Goal: Manage account settings

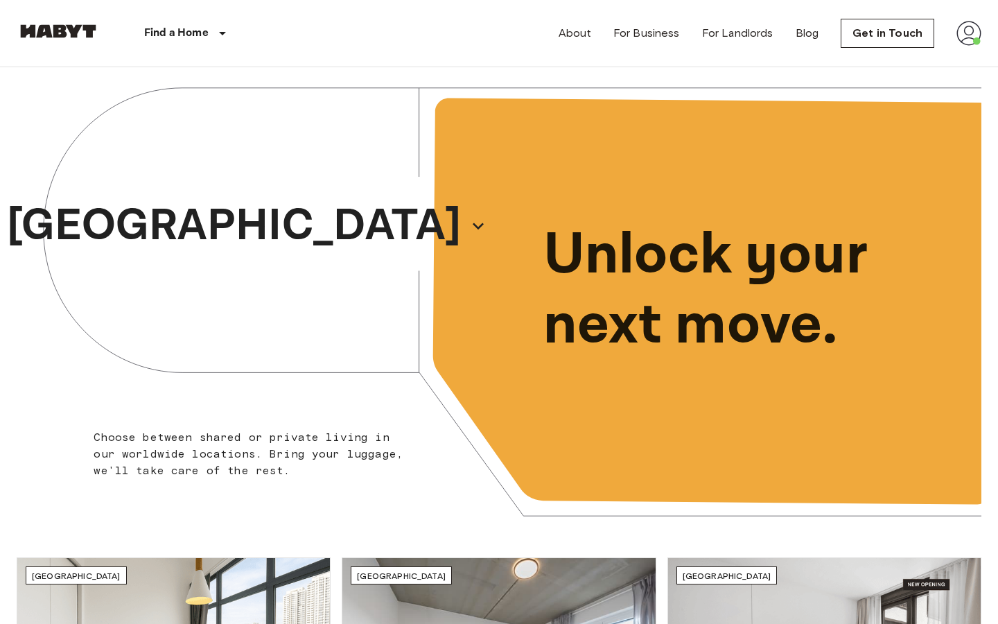
click at [970, 35] on img at bounding box center [969, 33] width 25 height 25
click at [894, 48] on li "Profile" at bounding box center [917, 58] width 139 height 25
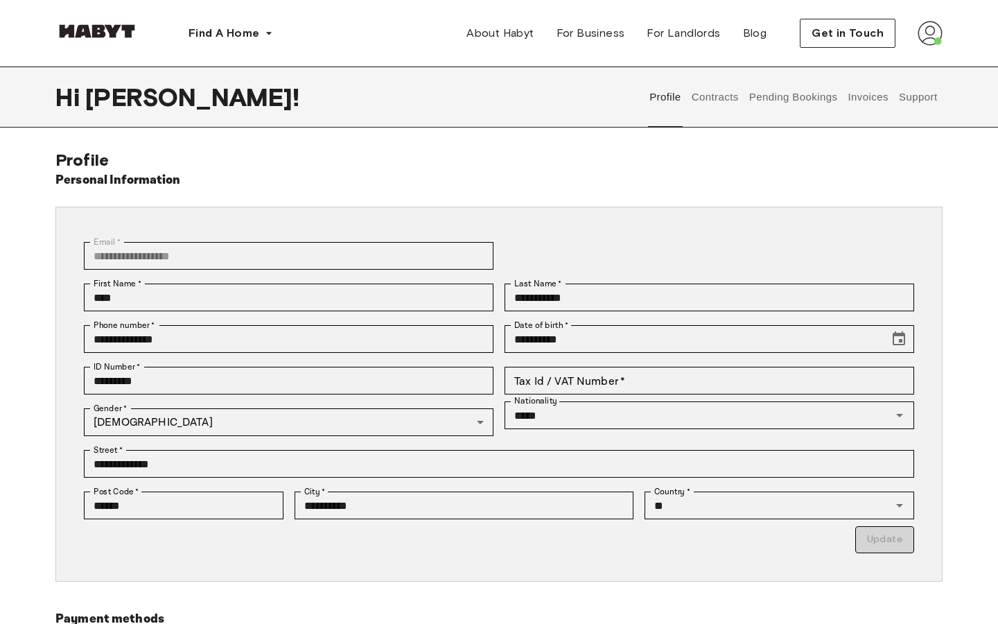
click at [728, 94] on button "Contracts" at bounding box center [715, 97] width 51 height 61
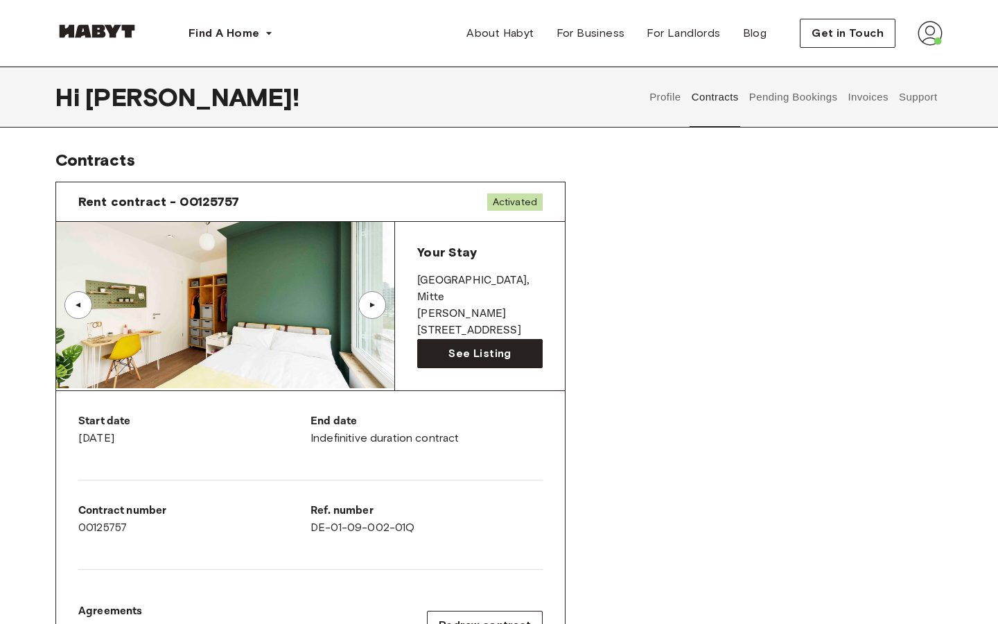
click at [374, 308] on div "▲" at bounding box center [372, 305] width 14 height 8
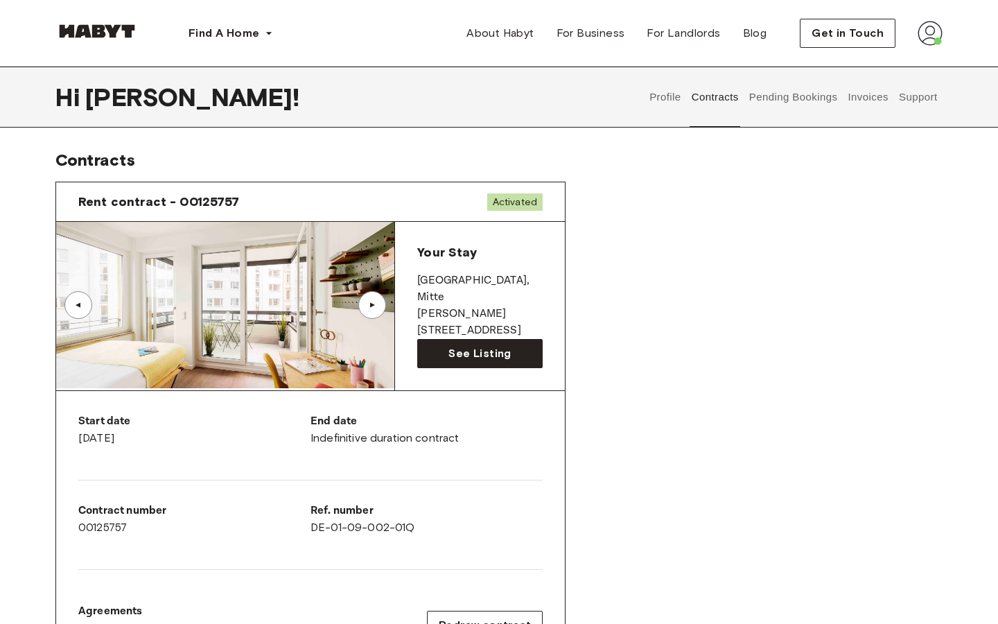
click at [374, 308] on div "▲" at bounding box center [372, 305] width 14 height 8
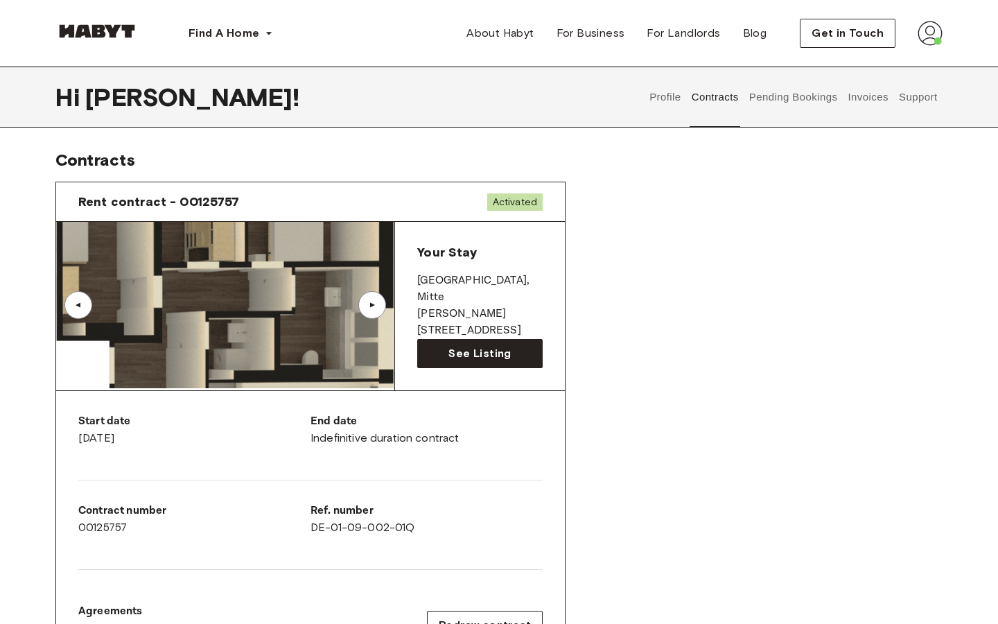
click at [374, 308] on div "▲" at bounding box center [372, 305] width 14 height 8
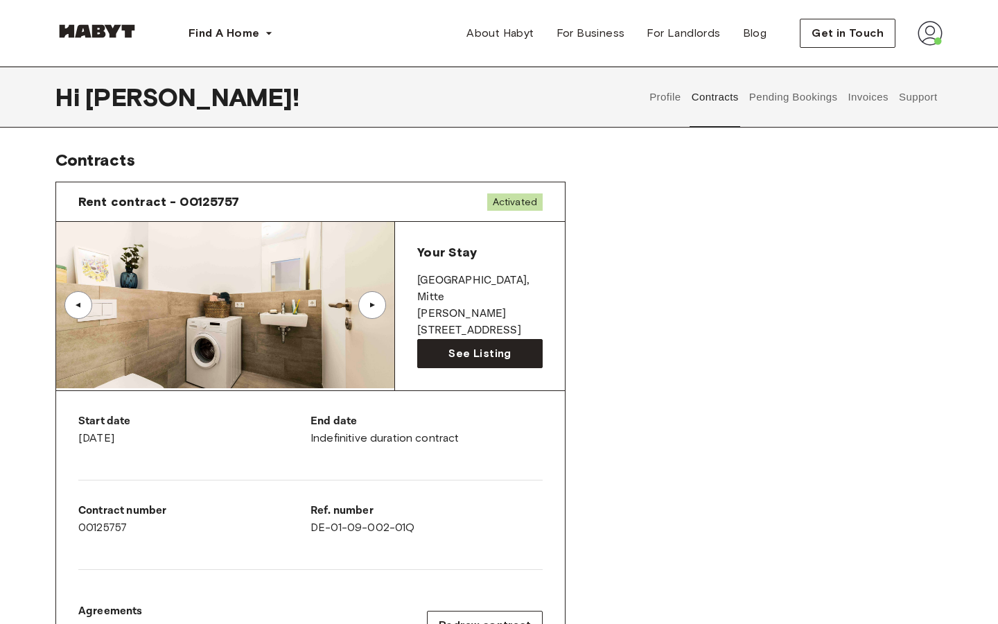
click at [374, 308] on div "▲" at bounding box center [372, 305] width 14 height 8
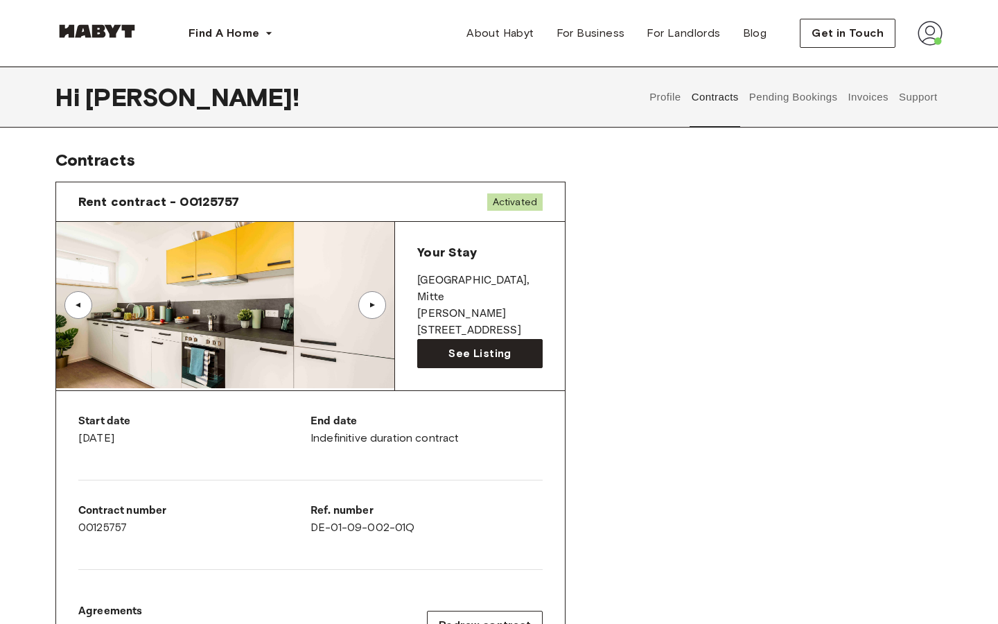
click at [374, 308] on div "▲" at bounding box center [372, 305] width 14 height 8
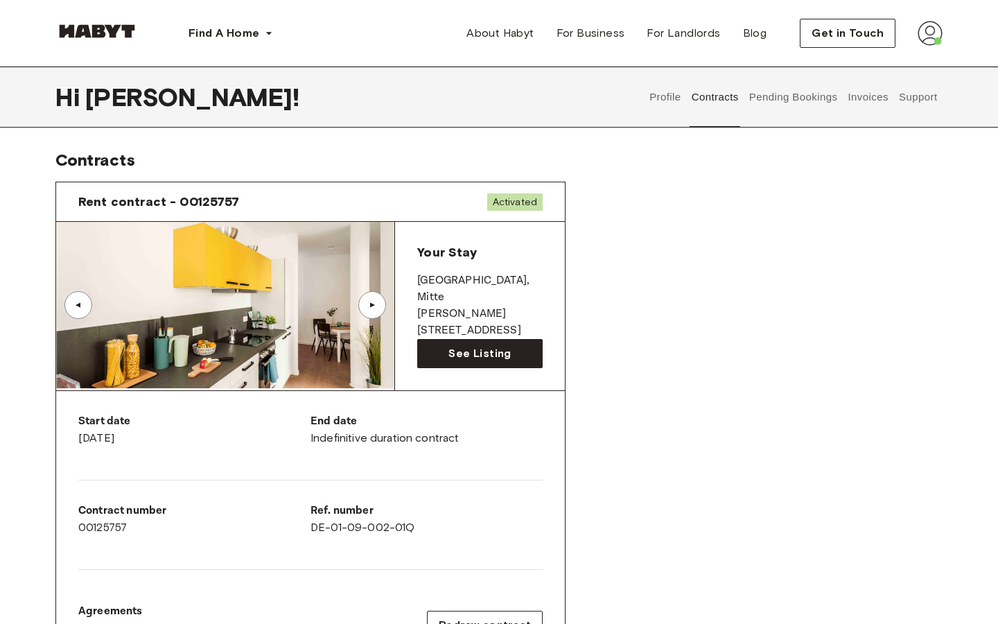
click at [376, 304] on div "▲" at bounding box center [372, 305] width 14 height 8
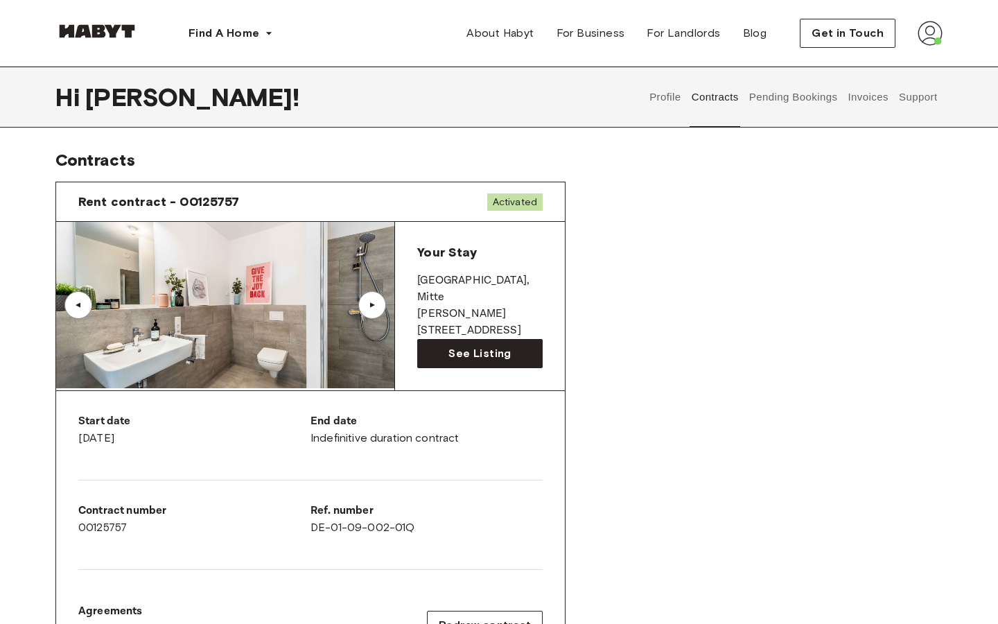
click at [376, 304] on div "▲" at bounding box center [372, 305] width 14 height 8
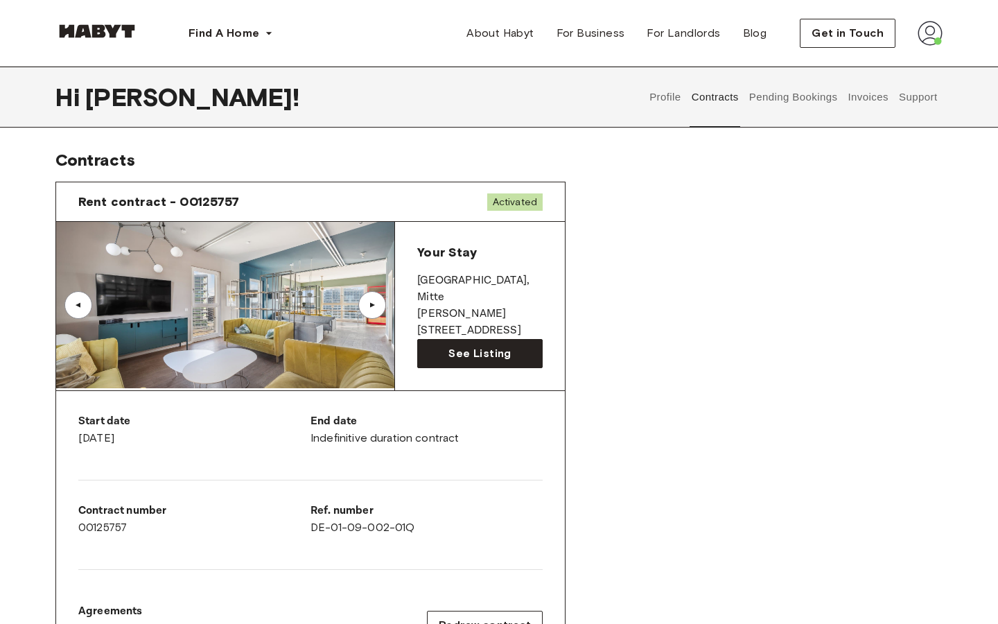
click at [275, 336] on img at bounding box center [225, 305] width 338 height 166
click at [378, 306] on div "▲" at bounding box center [372, 305] width 14 height 8
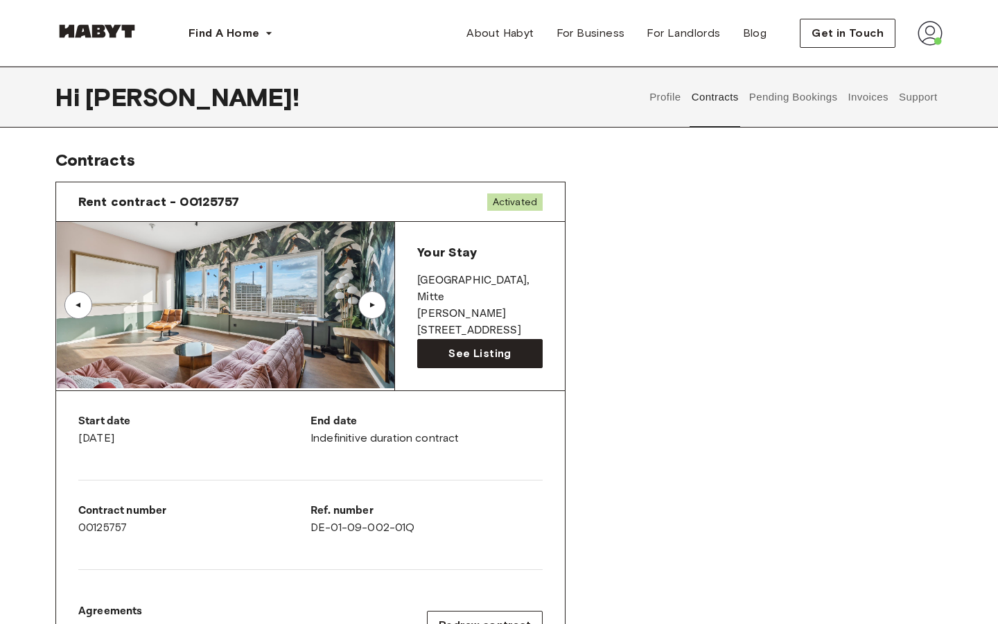
click at [377, 306] on div "▲" at bounding box center [372, 305] width 14 height 8
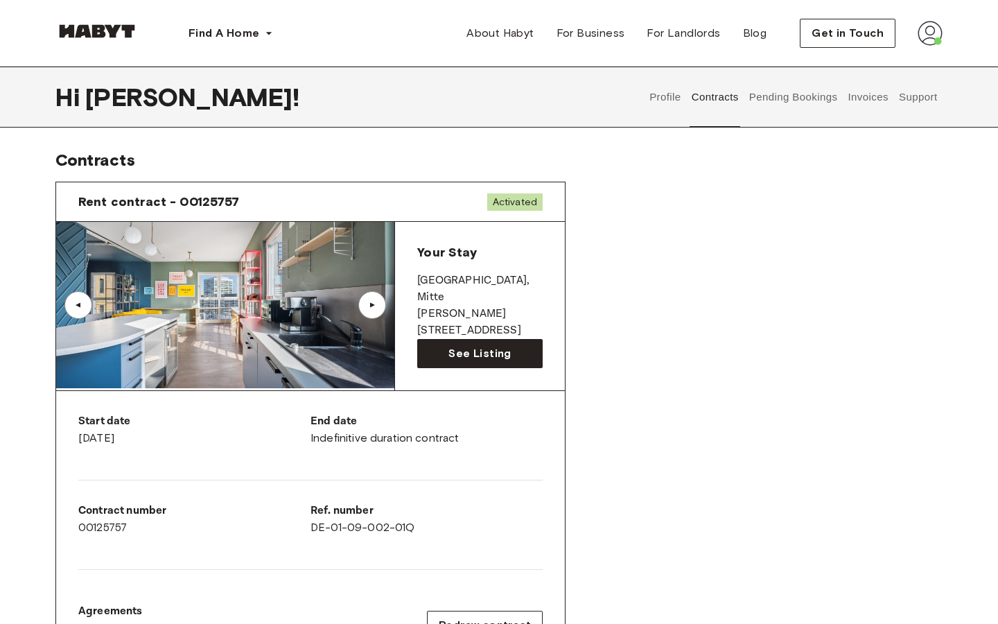
click at [377, 306] on div "▲" at bounding box center [372, 305] width 14 height 8
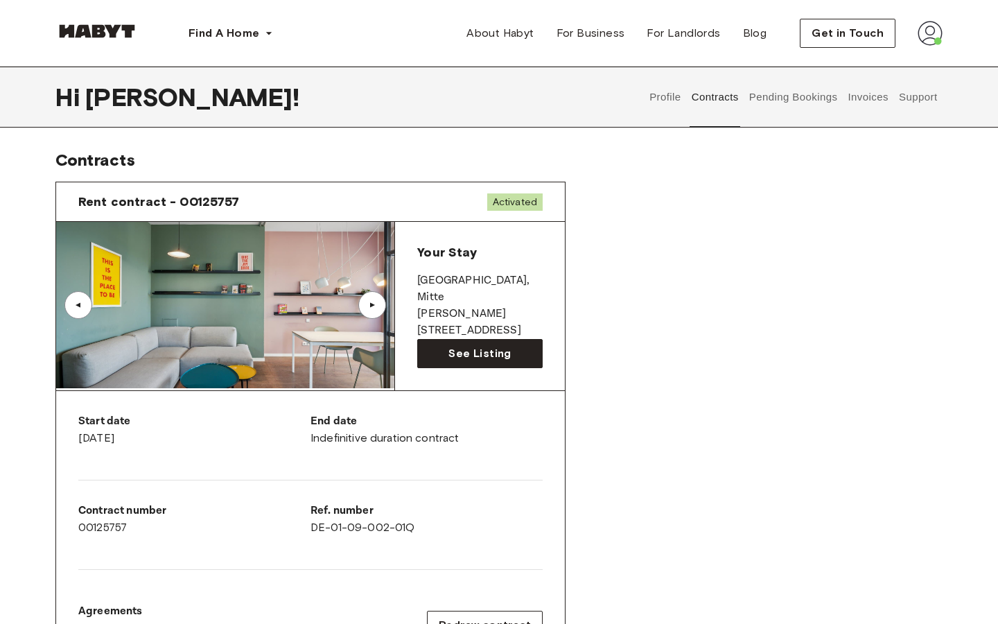
click at [377, 306] on div "▲" at bounding box center [372, 305] width 14 height 8
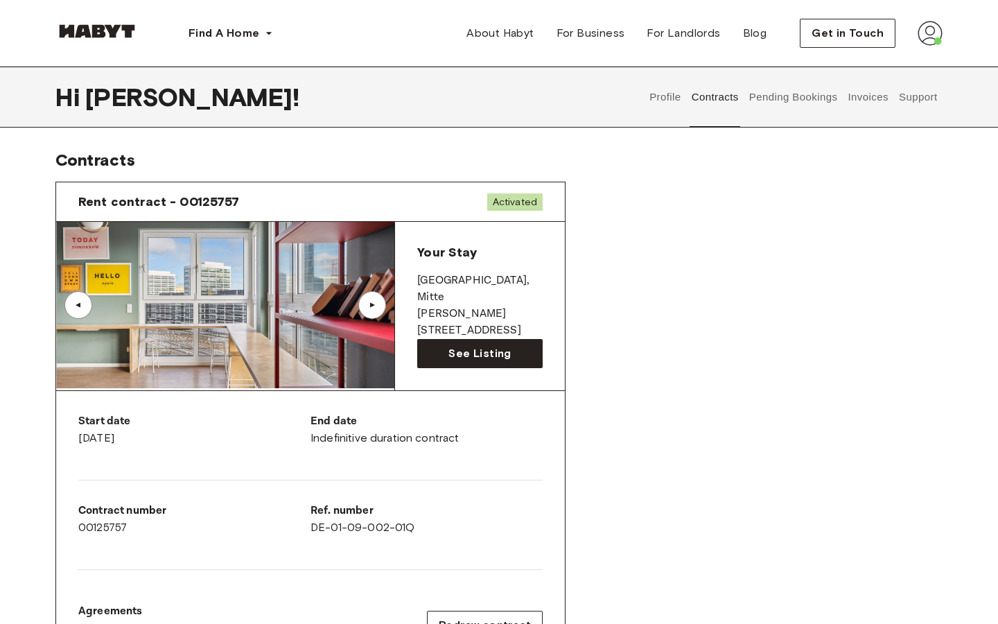
click at [377, 306] on div "▲" at bounding box center [372, 305] width 14 height 8
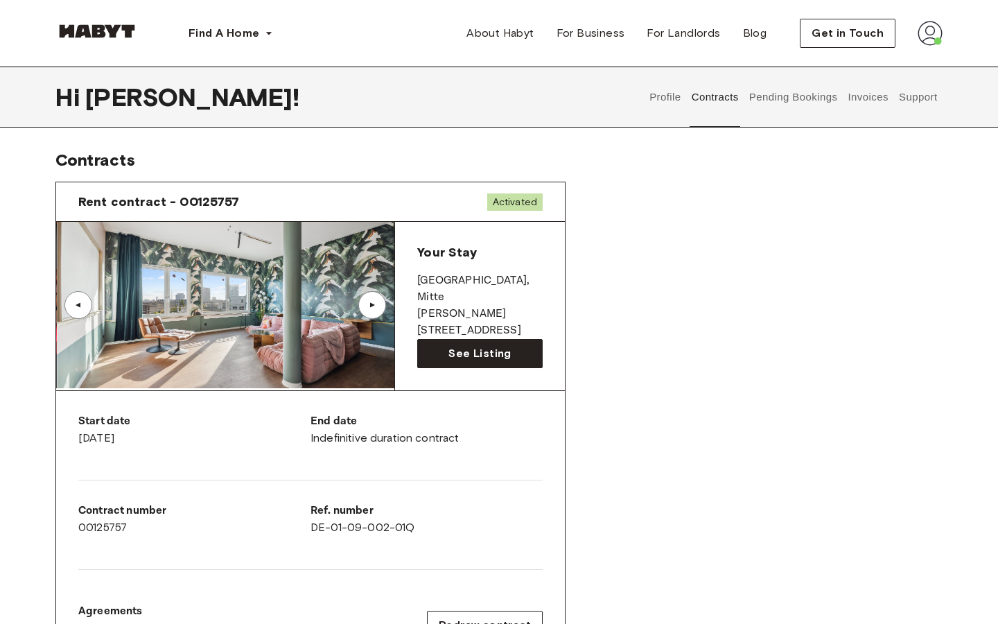
click at [377, 306] on div "▲" at bounding box center [372, 305] width 14 height 8
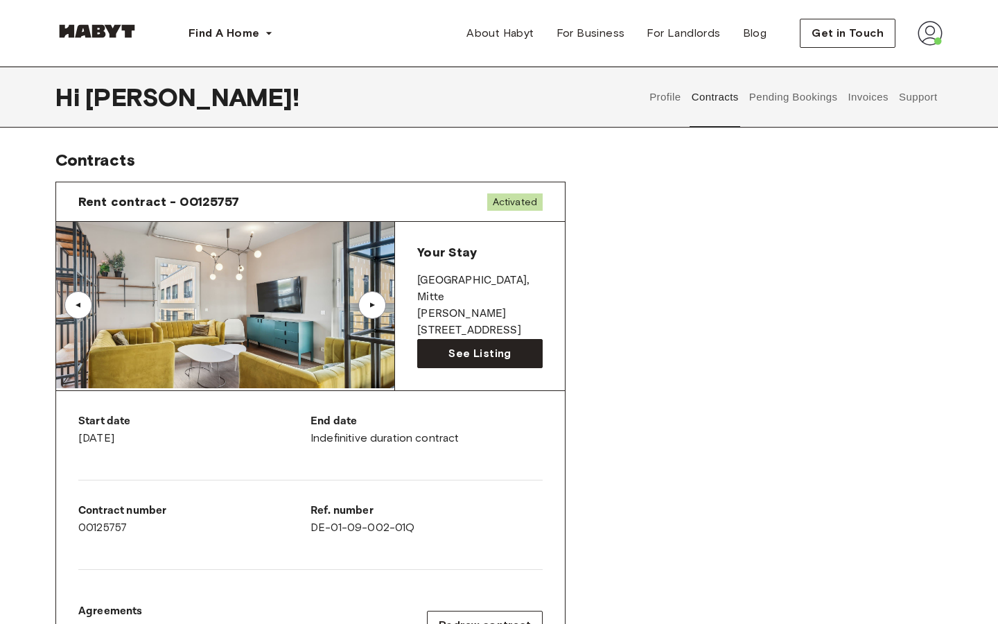
click at [377, 306] on div "▲" at bounding box center [372, 305] width 14 height 8
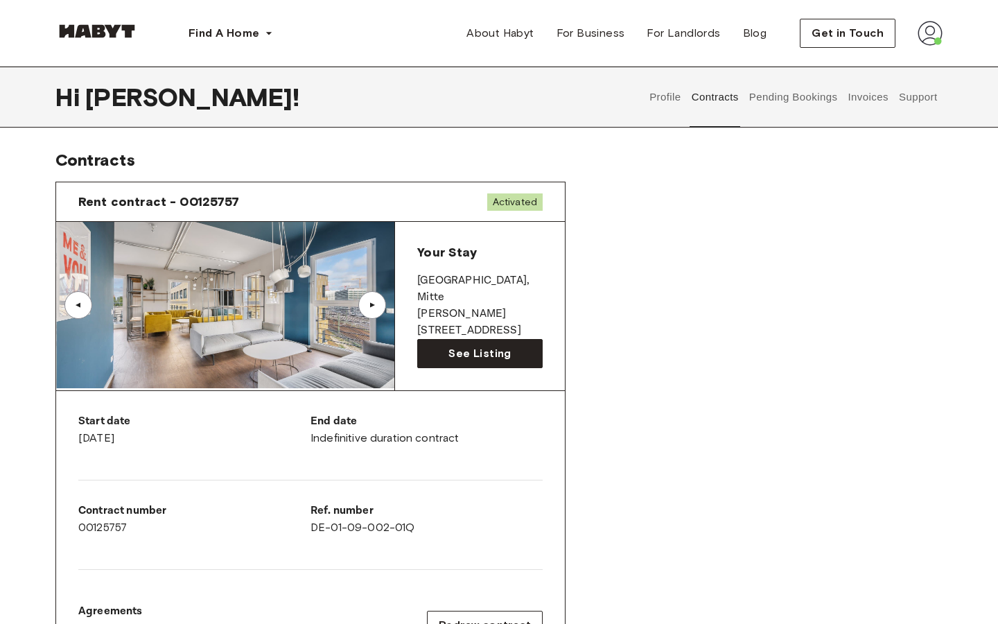
click at [377, 306] on div "▲" at bounding box center [372, 305] width 14 height 8
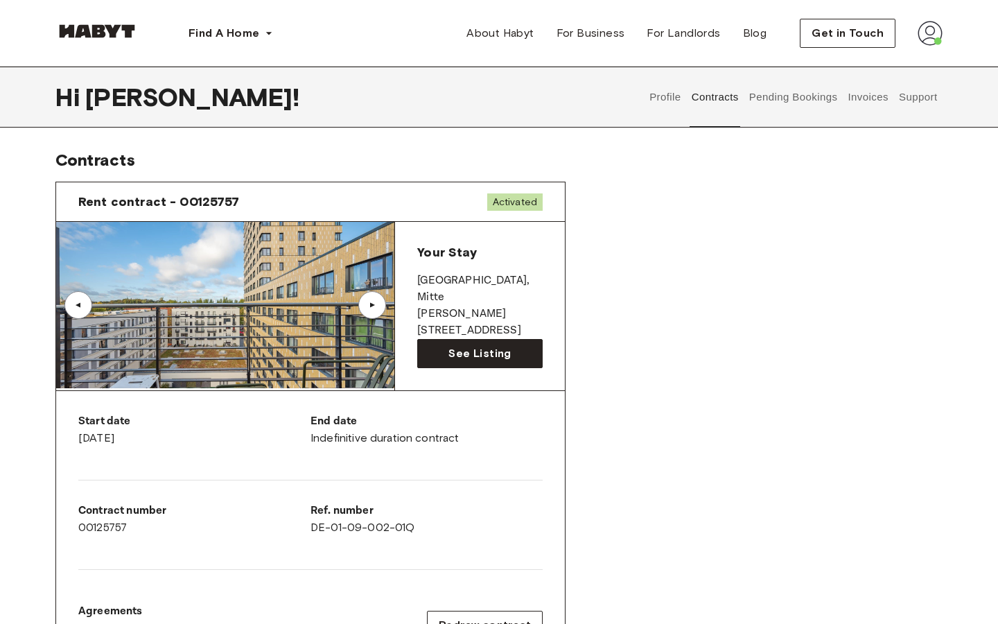
click at [377, 306] on div "▲" at bounding box center [372, 305] width 14 height 8
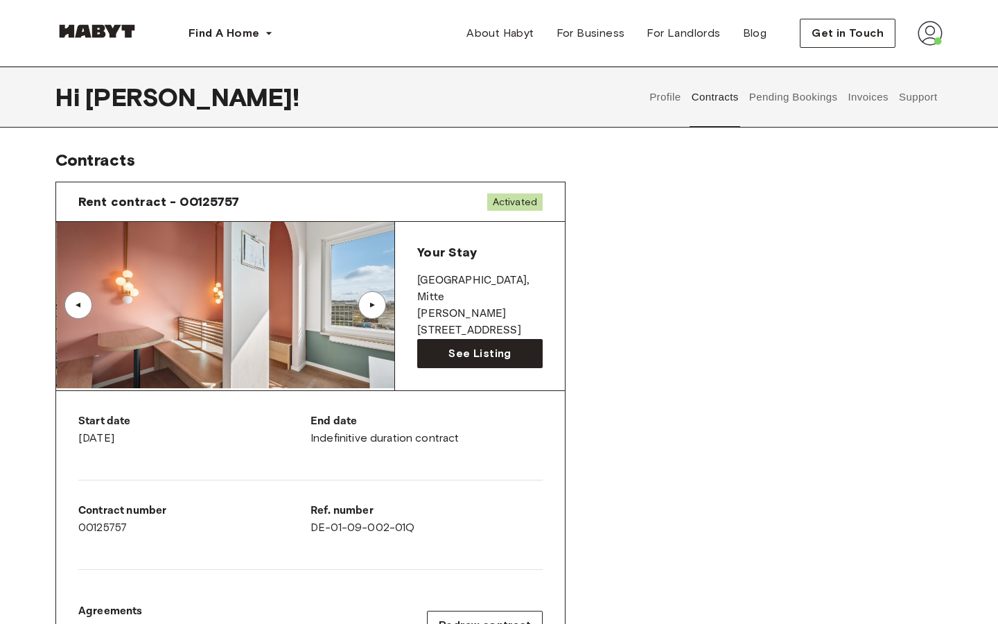
click at [377, 306] on div "▲" at bounding box center [372, 305] width 14 height 8
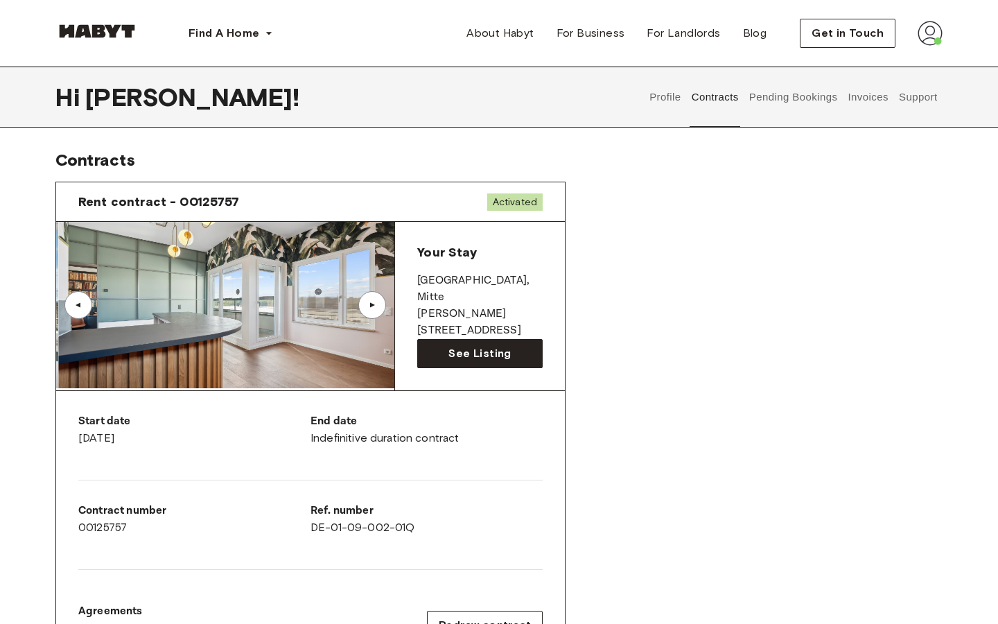
click at [377, 306] on div "▲" at bounding box center [372, 305] width 14 height 8
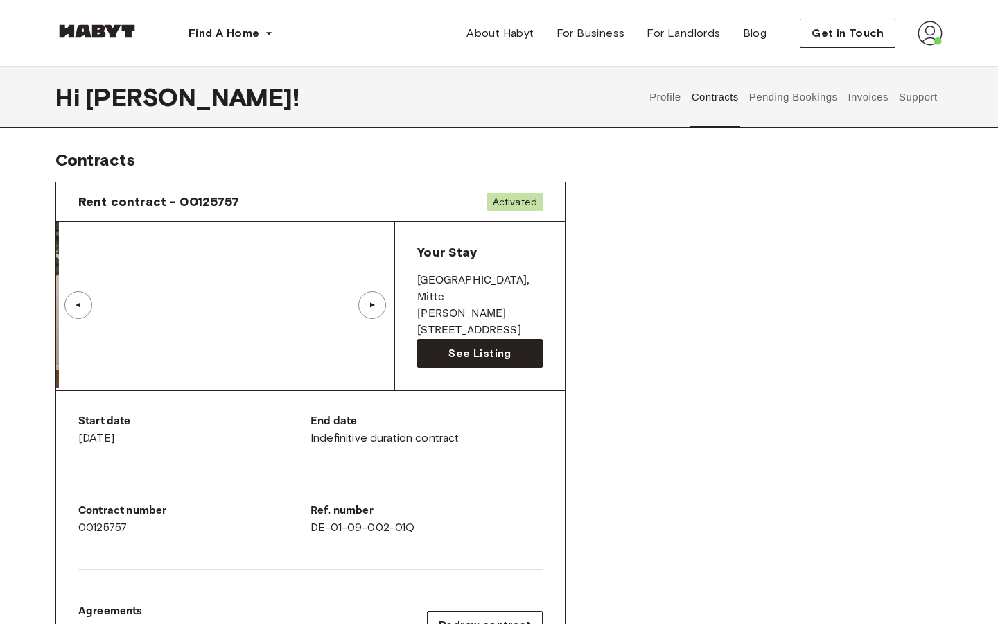
click at [377, 306] on div "▲" at bounding box center [372, 305] width 14 height 8
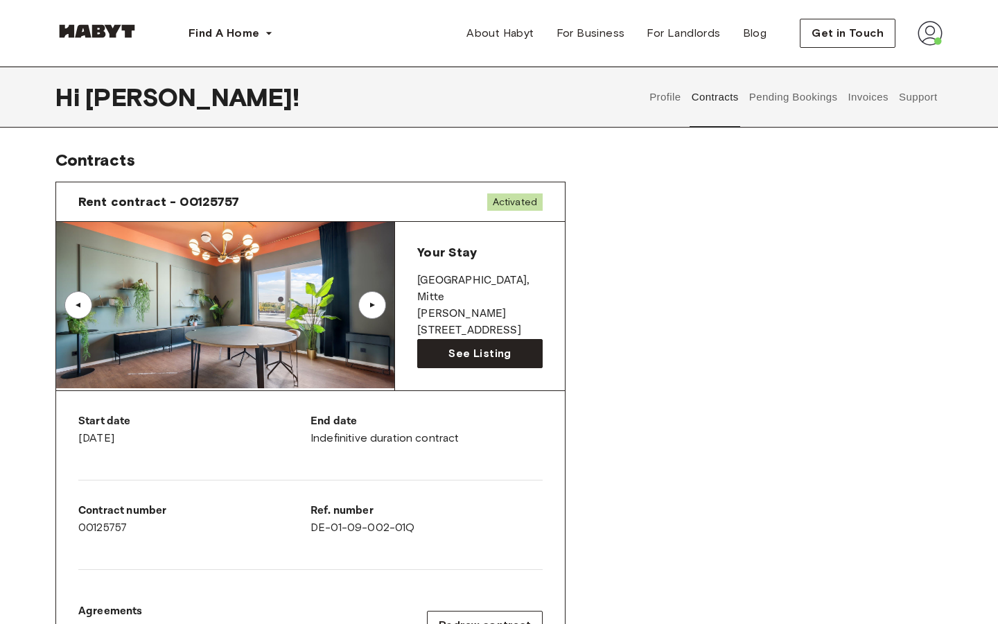
click at [377, 306] on div "▲" at bounding box center [372, 305] width 14 height 8
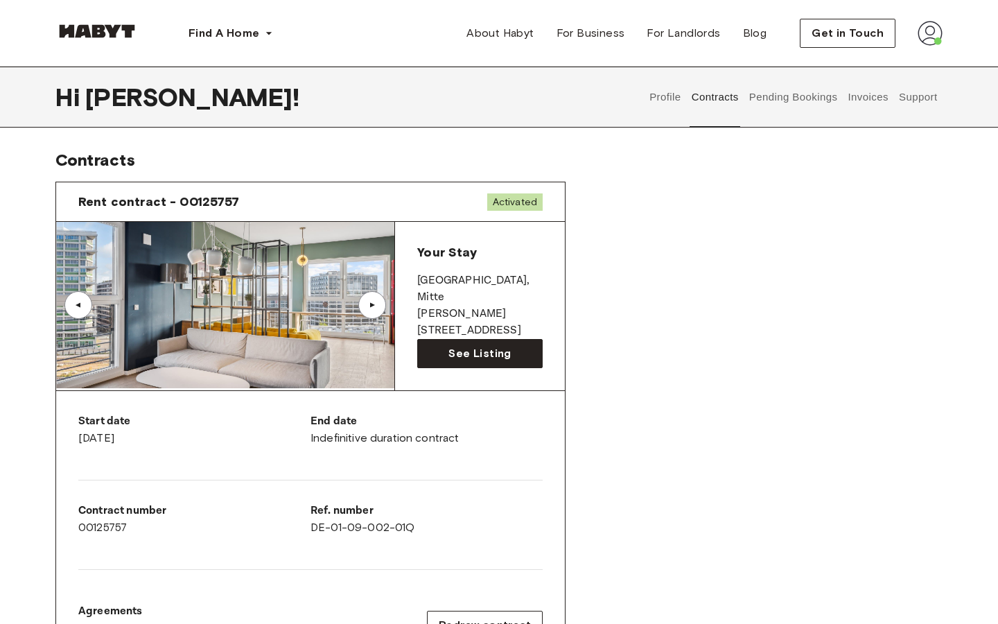
click at [377, 306] on div "▲" at bounding box center [372, 305] width 14 height 8
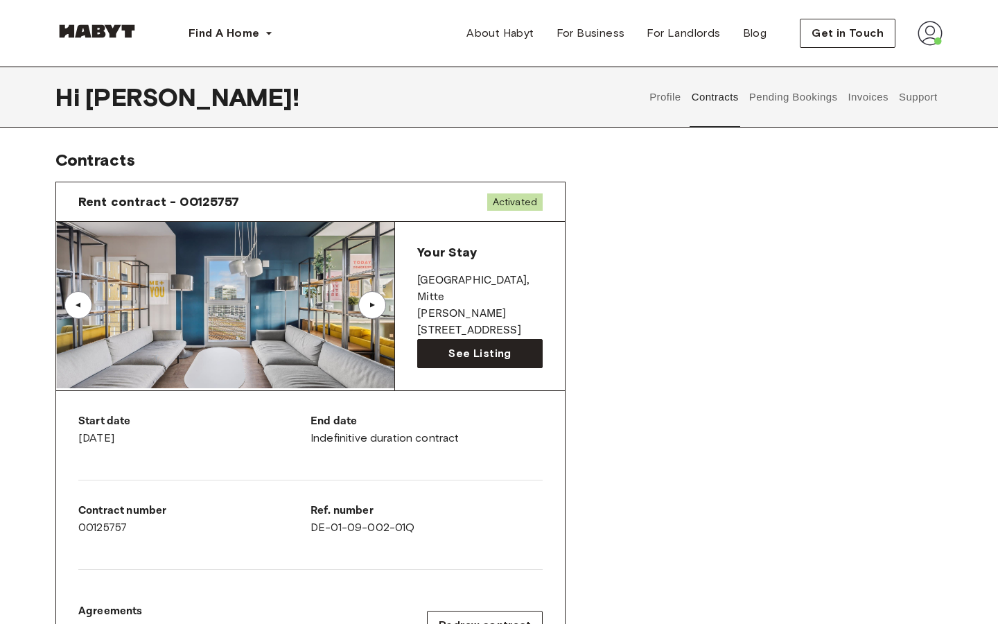
click at [377, 306] on div "▲" at bounding box center [372, 305] width 14 height 8
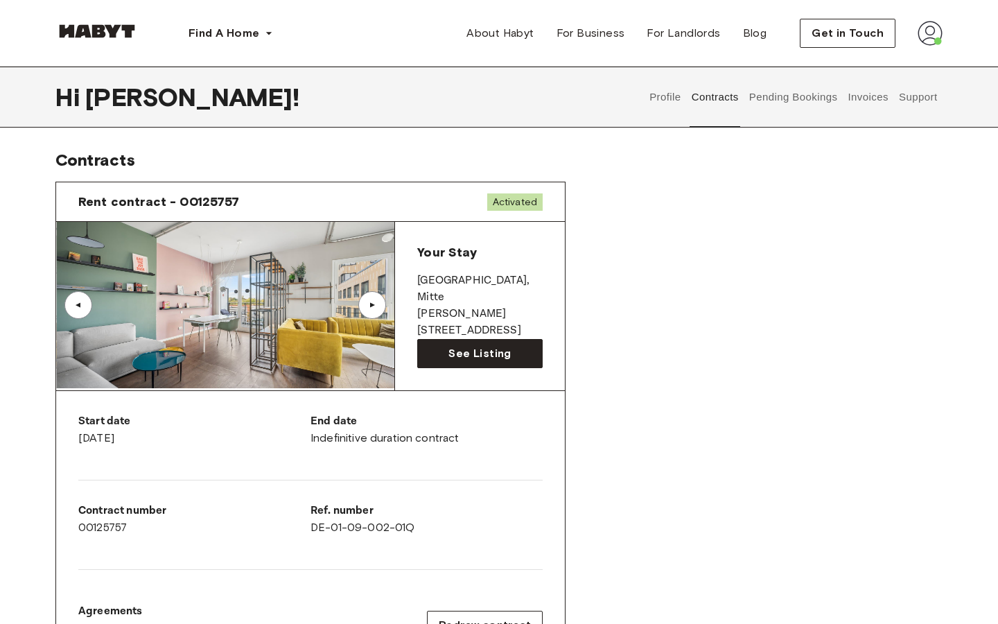
click at [377, 306] on div "▲" at bounding box center [372, 305] width 14 height 8
